Goal: Check status

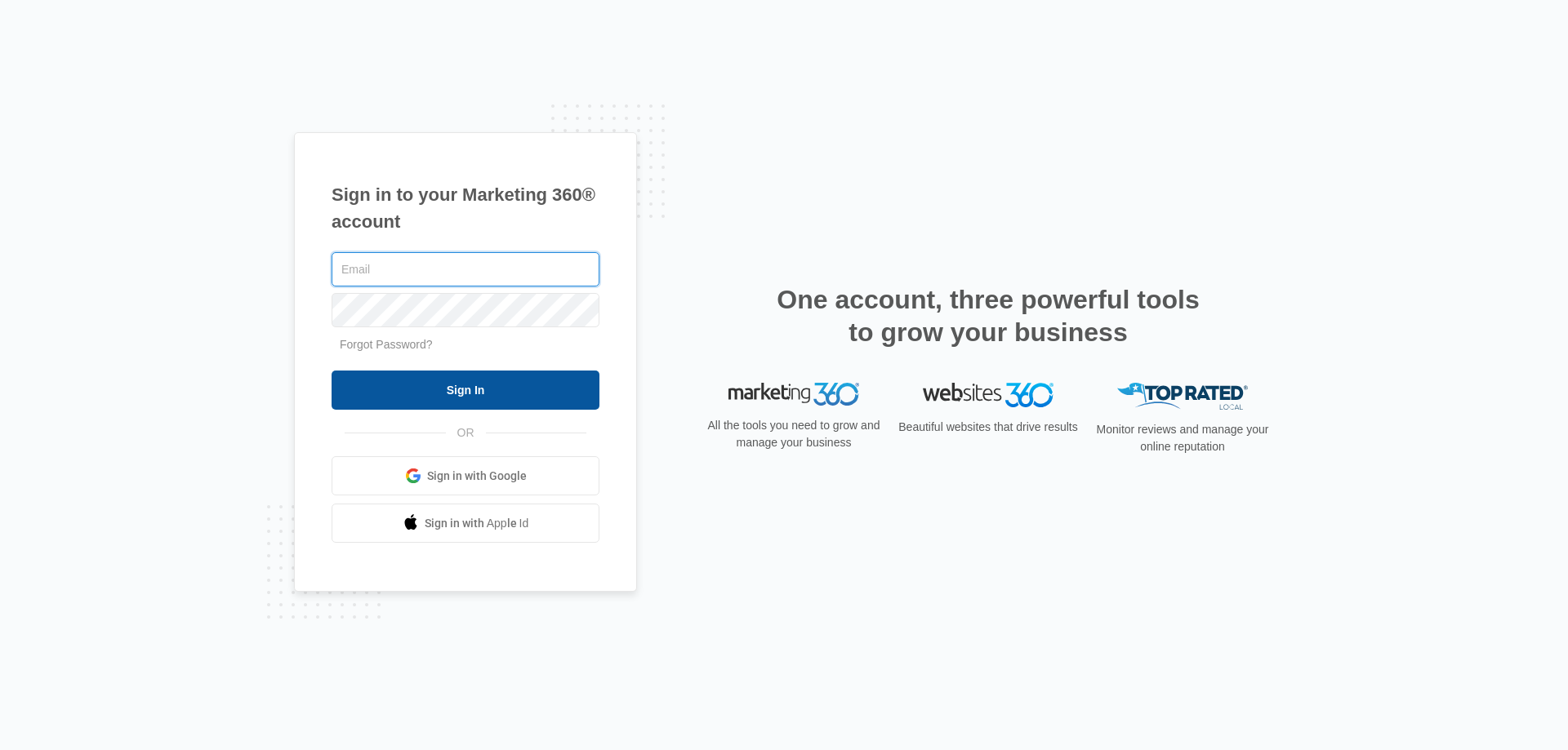
type input "[PERSON_NAME][EMAIL_ADDRESS][DOMAIN_NAME]"
click at [479, 390] on input "Sign In" at bounding box center [465, 390] width 268 height 39
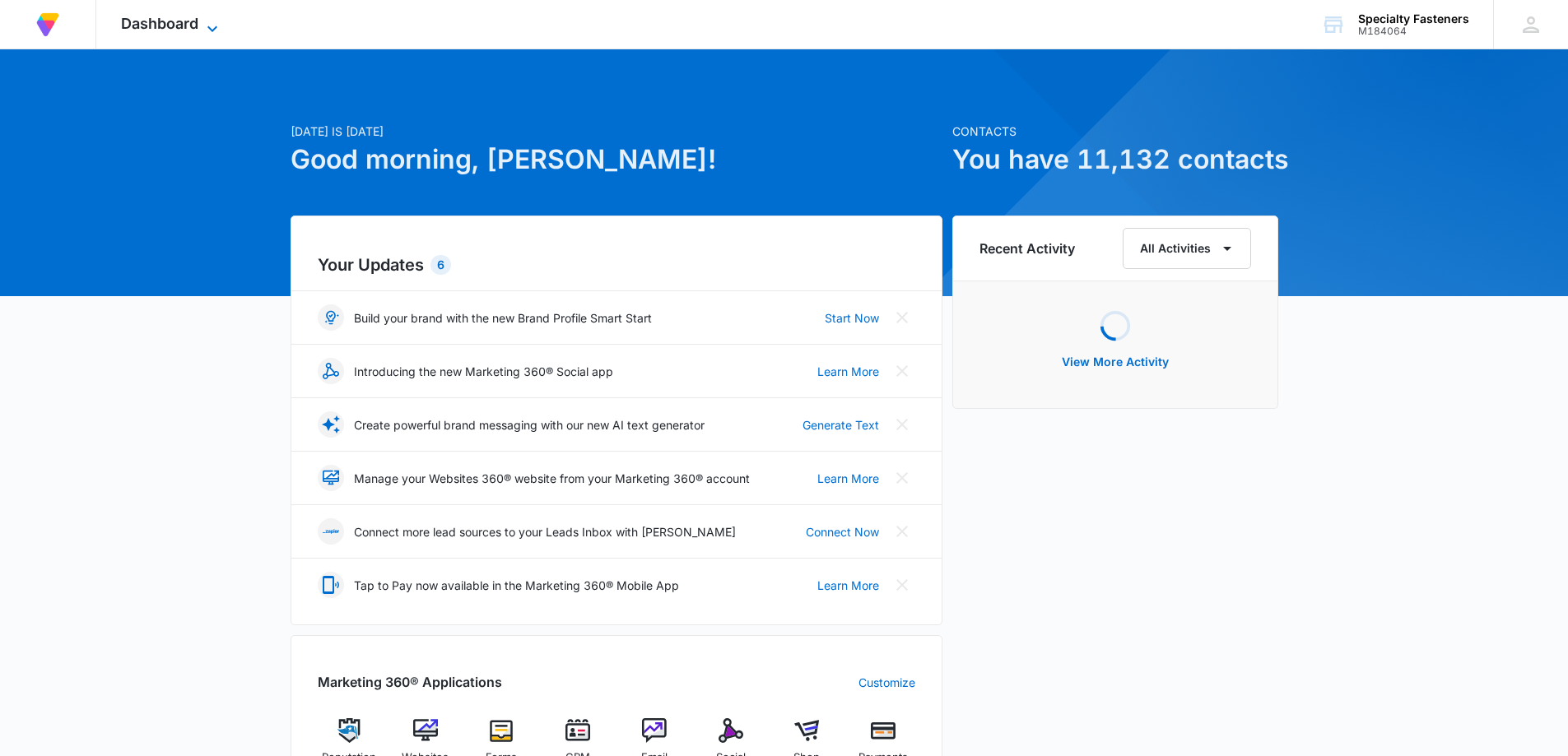
click at [195, 30] on span "Dashboard" at bounding box center [159, 23] width 78 height 17
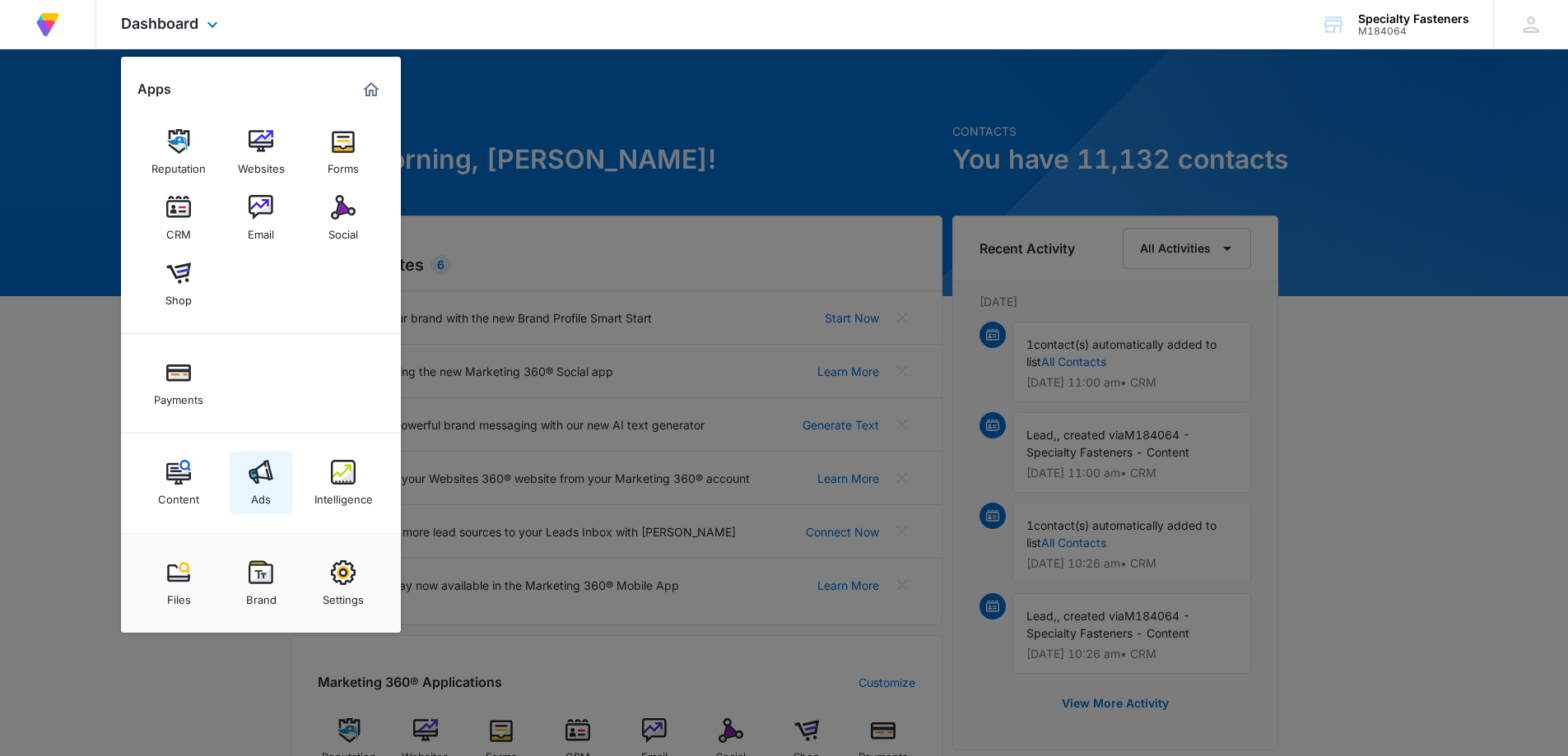
click at [262, 467] on img at bounding box center [261, 473] width 25 height 25
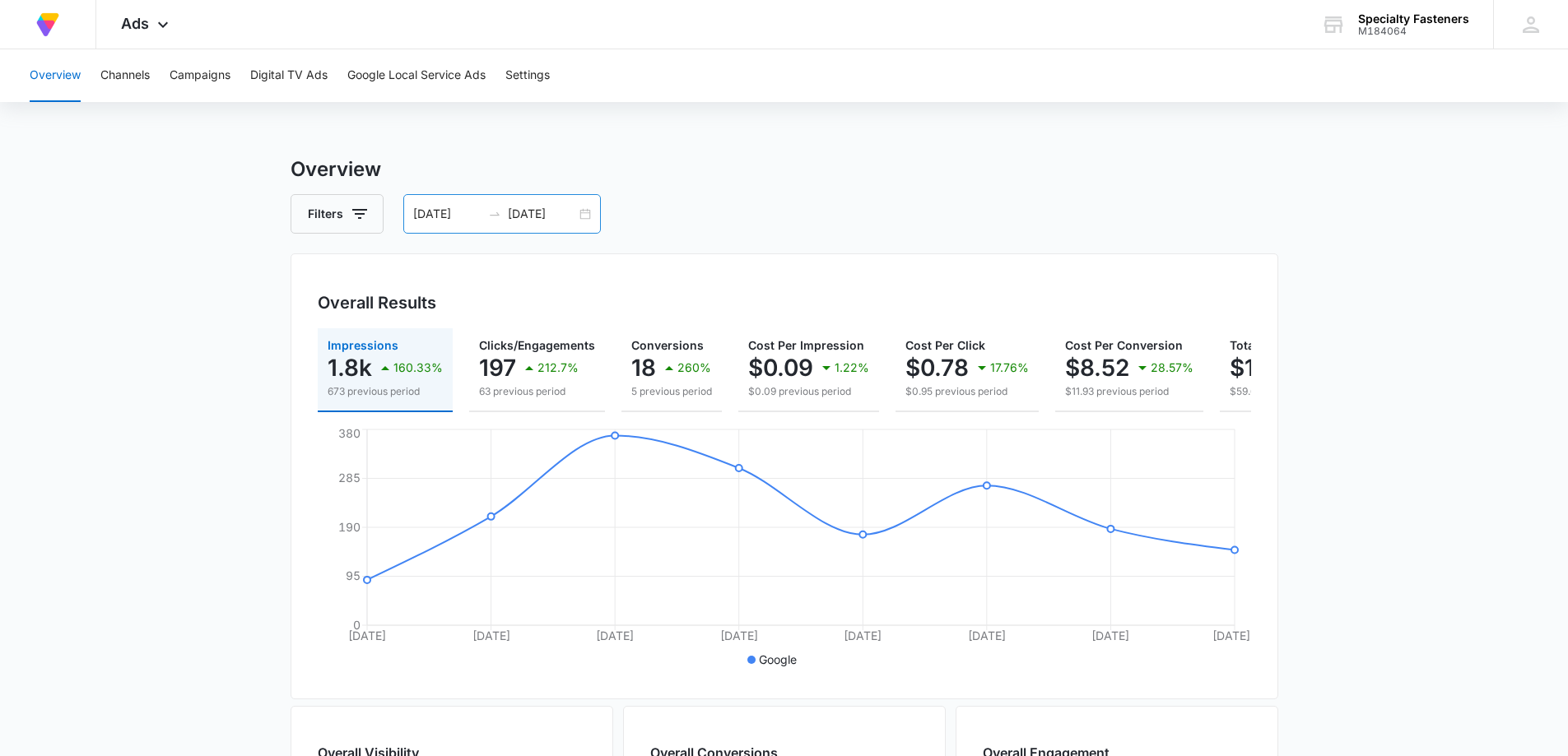
click at [581, 216] on div "[DATE] [DATE]" at bounding box center [502, 213] width 198 height 39
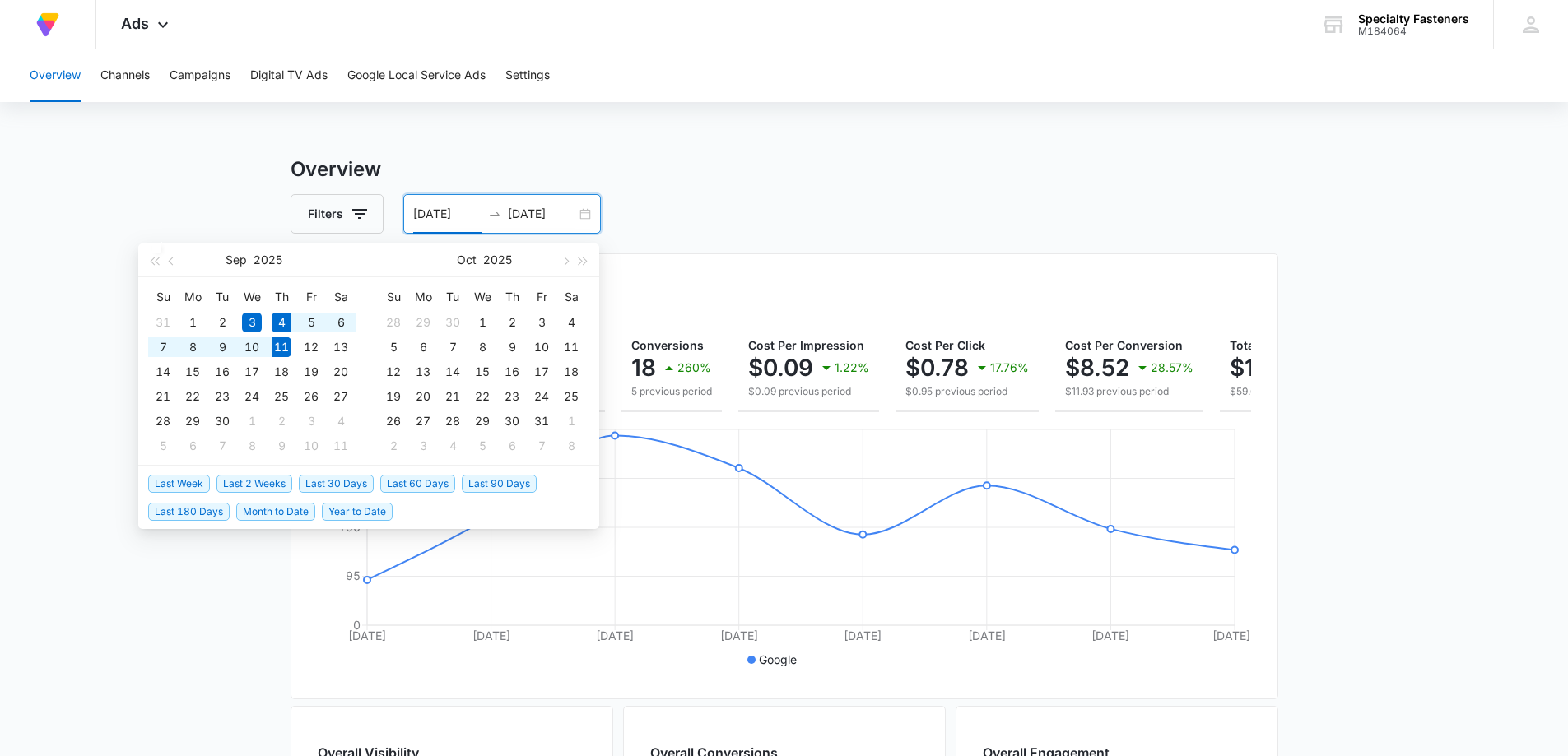
click at [181, 484] on span "Last Week" at bounding box center [179, 483] width 61 height 18
type input "[DATE]"
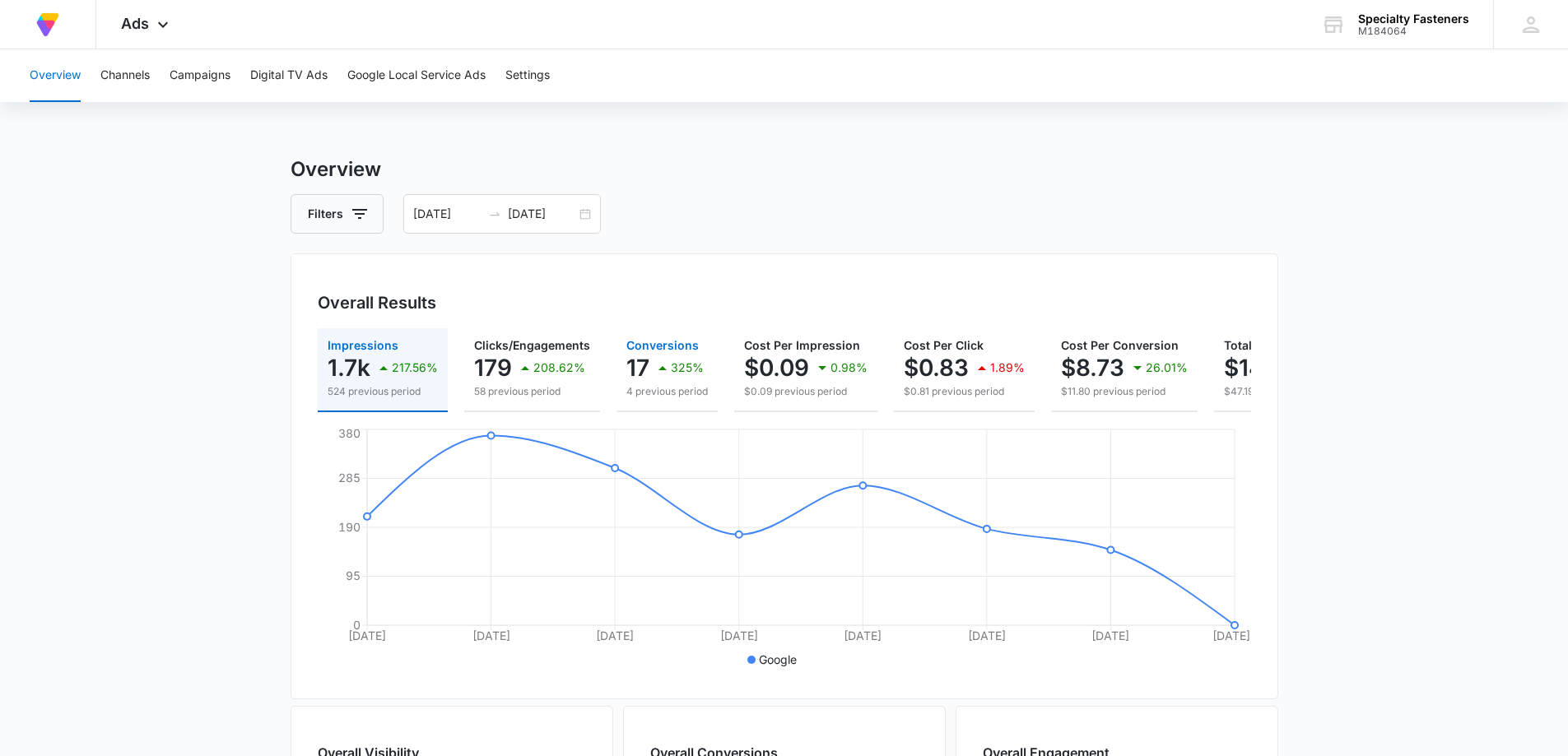
click at [634, 355] on p "17" at bounding box center [638, 367] width 23 height 26
